Goal: Navigation & Orientation: Find specific page/section

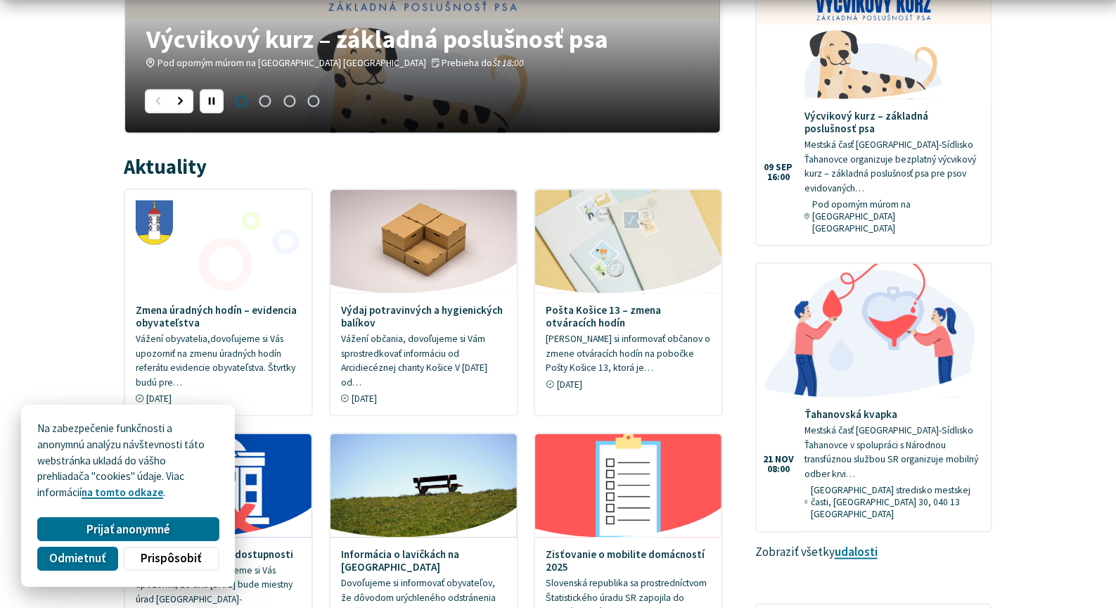
scroll to position [605, 0]
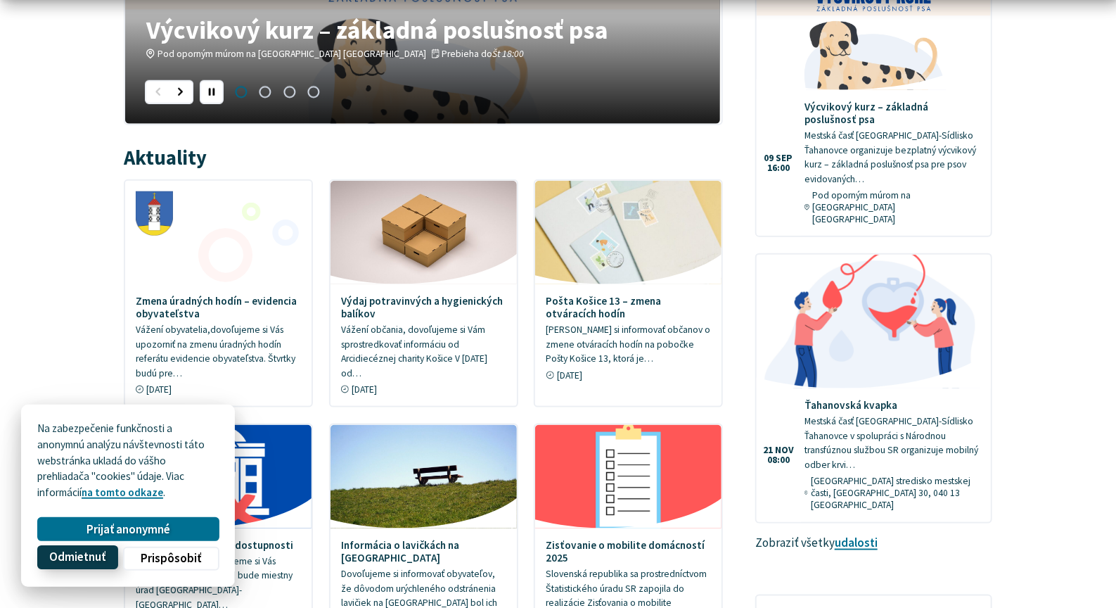
click at [96, 554] on span "Odmietnuť" at bounding box center [77, 557] width 56 height 15
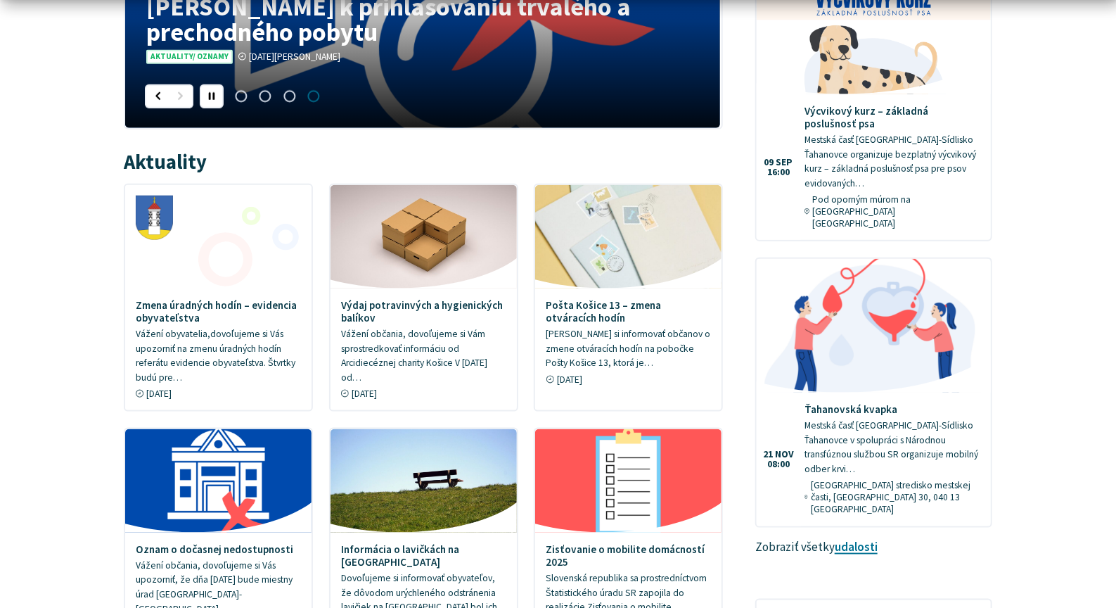
scroll to position [0, 0]
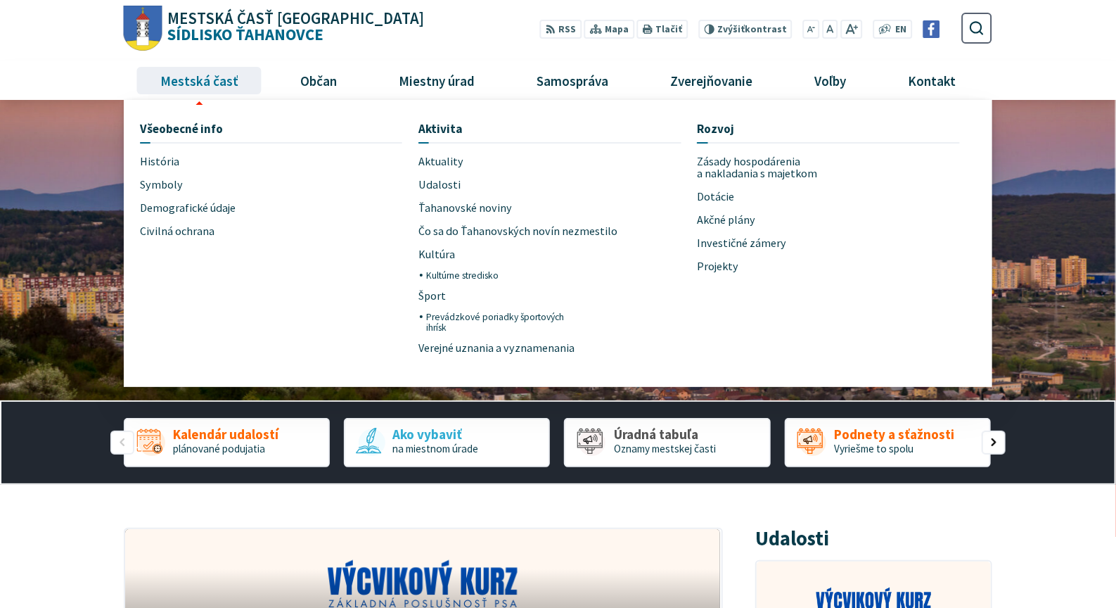
click at [210, 77] on span "Mestská časť" at bounding box center [199, 80] width 89 height 38
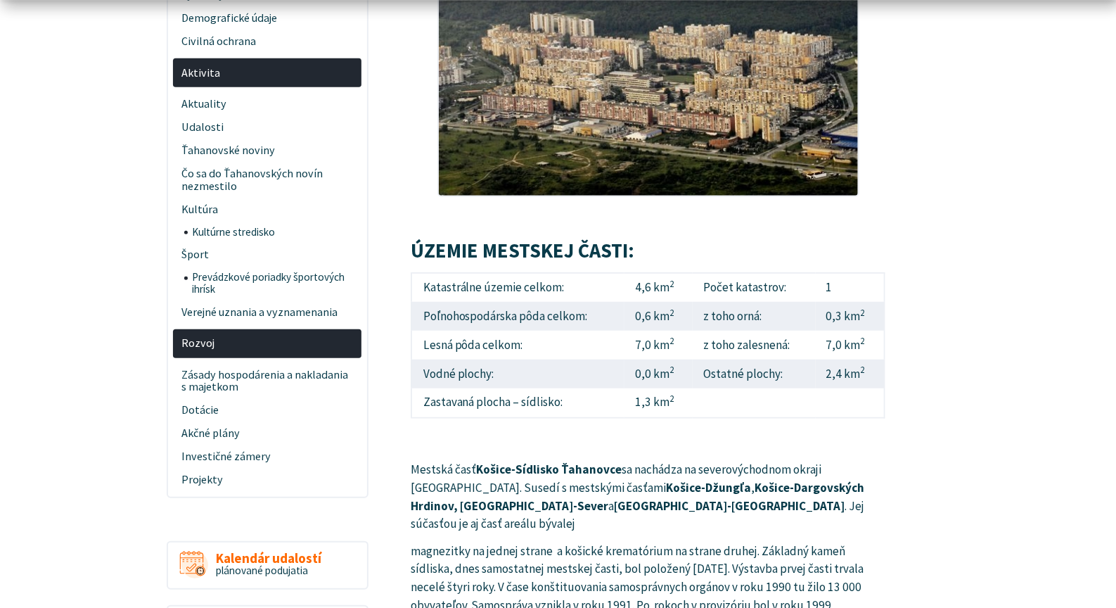
scroll to position [363, 0]
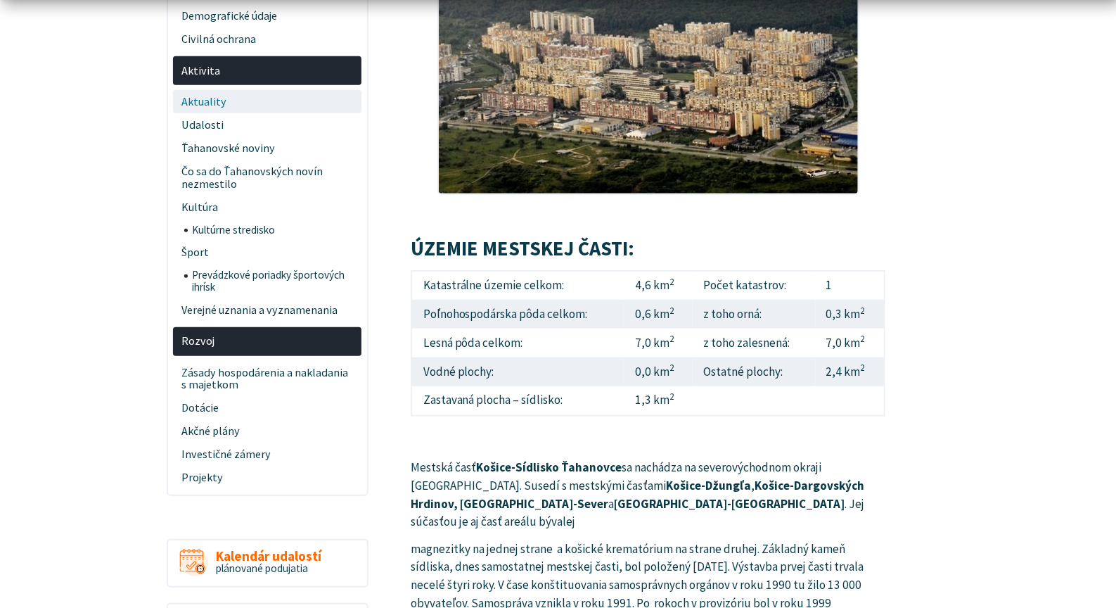
click at [212, 101] on span "Aktuality" at bounding box center [267, 101] width 172 height 23
